Goal: Navigation & Orientation: Find specific page/section

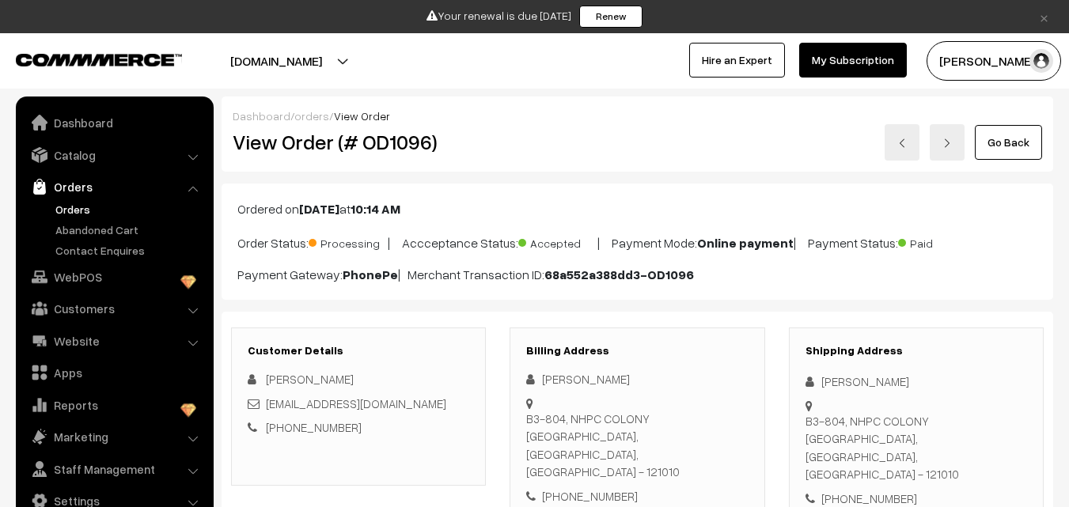
click at [61, 199] on link "Orders" at bounding box center [114, 186] width 188 height 28
click at [74, 113] on link "Dashboard" at bounding box center [114, 122] width 188 height 28
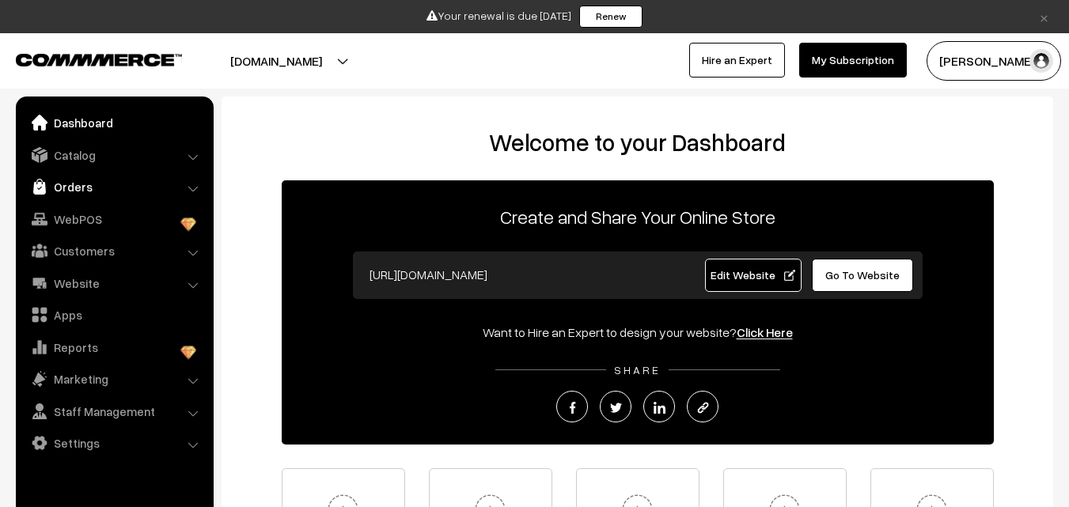
click at [51, 180] on link "Orders" at bounding box center [114, 186] width 188 height 28
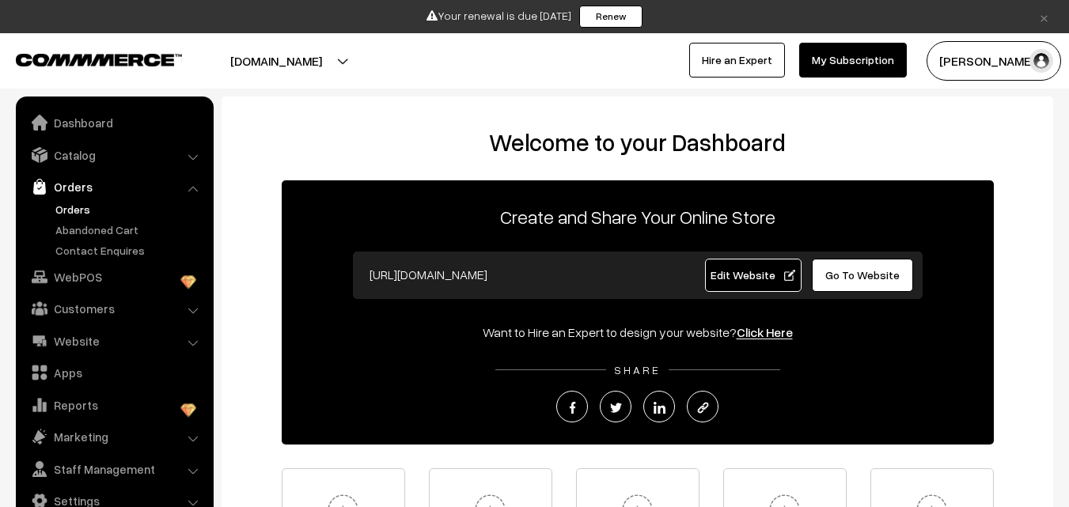
click at [62, 210] on link "Orders" at bounding box center [129, 209] width 157 height 17
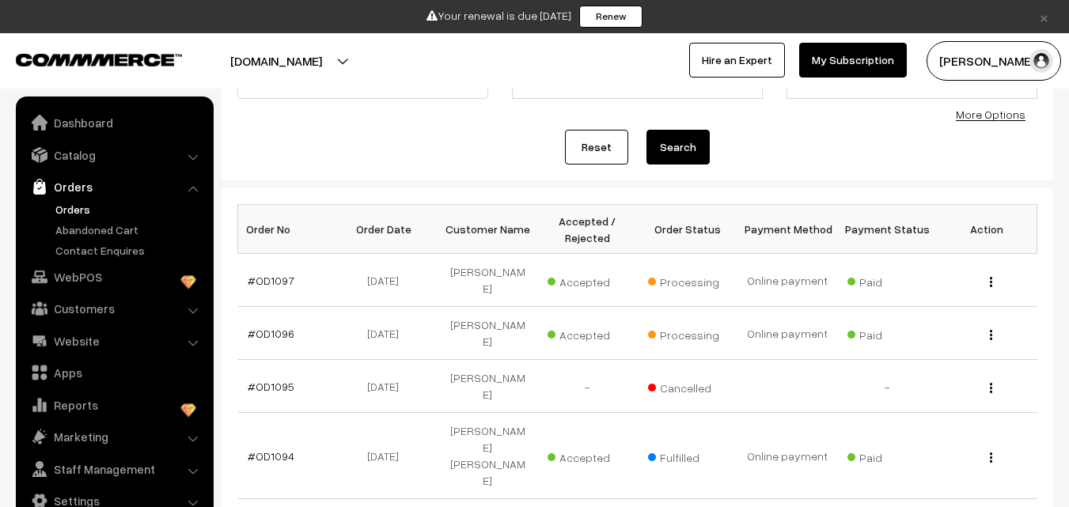
scroll to position [158, 0]
